Goal: Find specific page/section: Find specific page/section

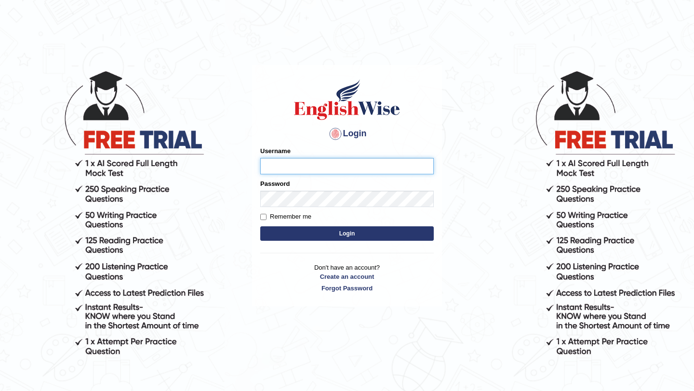
type input "bijayathapa"
click at [281, 231] on button "Login" at bounding box center [347, 234] width 174 height 14
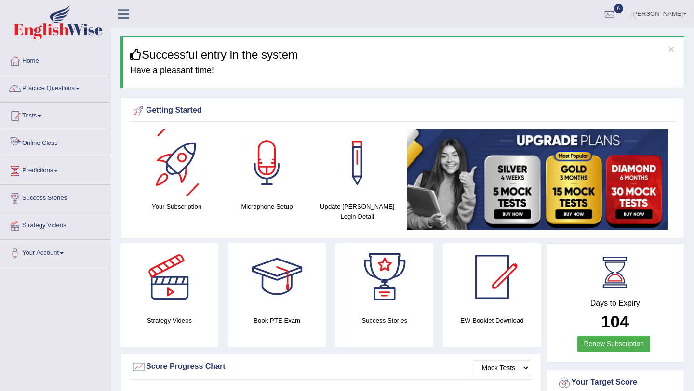
click at [62, 146] on link "Online Class" at bounding box center [55, 142] width 110 height 24
